Goal: Task Accomplishment & Management: Complete application form

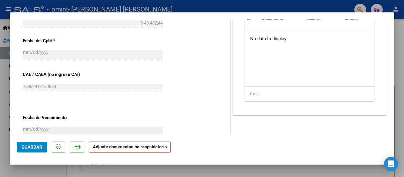
scroll to position [303, 0]
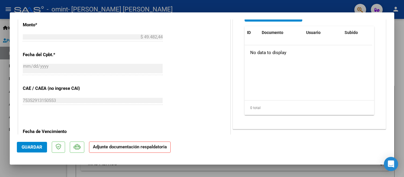
click at [396, 31] on div at bounding box center [202, 88] width 404 height 177
type input "$ 0,00"
